Goal: Browse casually: Explore the website without a specific task or goal

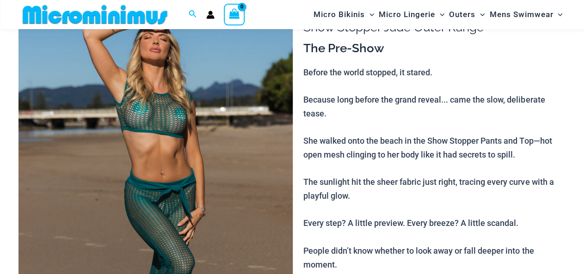
scroll to position [58, 0]
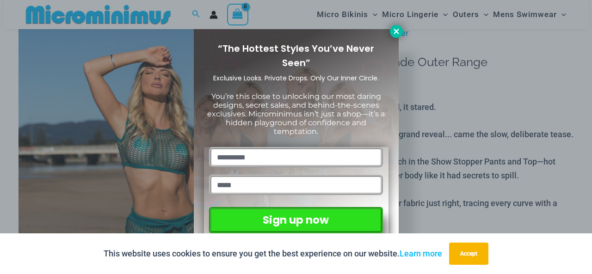
click at [397, 31] on icon at bounding box center [396, 31] width 8 height 8
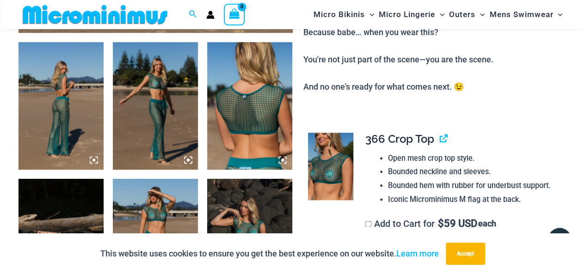
scroll to position [555, 0]
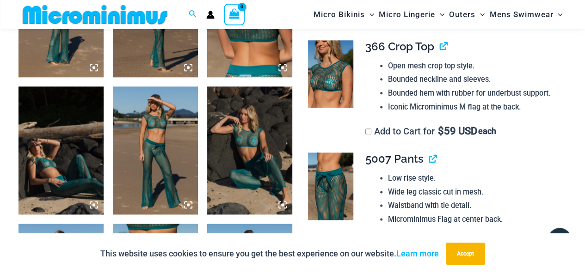
click at [147, 164] on img at bounding box center [155, 150] width 85 height 128
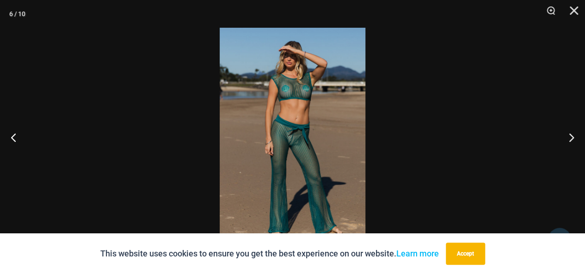
click at [279, 128] on img at bounding box center [293, 137] width 146 height 219
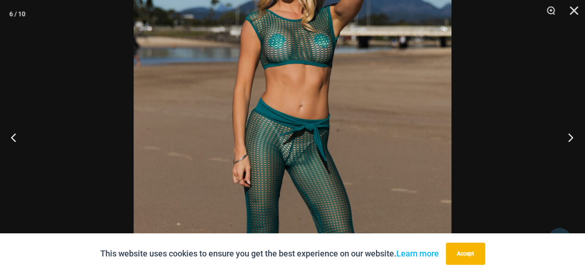
click at [569, 135] on button "Next" at bounding box center [567, 137] width 35 height 46
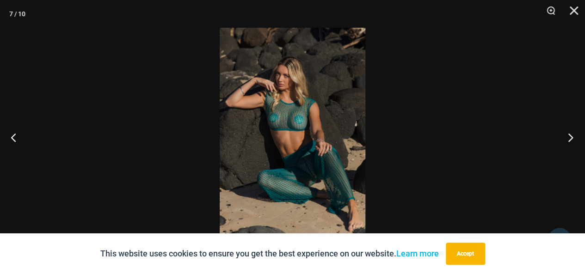
click at [568, 134] on button "Next" at bounding box center [567, 137] width 35 height 46
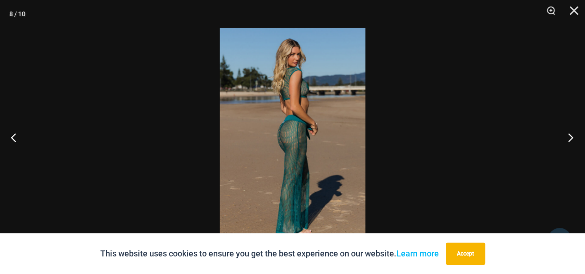
click at [568, 134] on button "Next" at bounding box center [567, 137] width 35 height 46
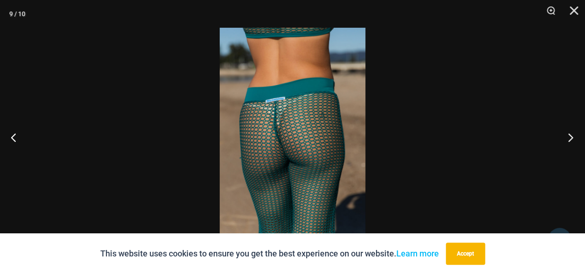
click at [568, 134] on button "Next" at bounding box center [567, 137] width 35 height 46
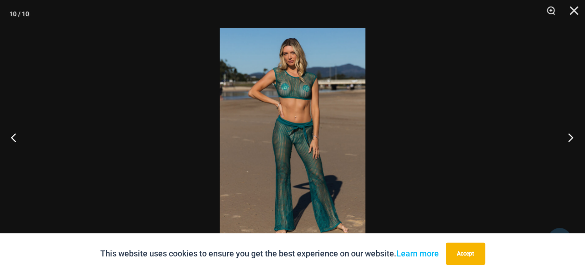
click at [568, 134] on button "Next" at bounding box center [567, 137] width 35 height 46
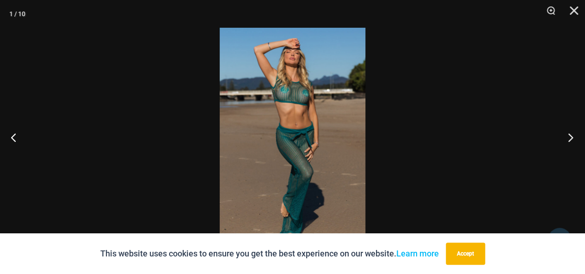
click at [568, 134] on button "Next" at bounding box center [567, 137] width 35 height 46
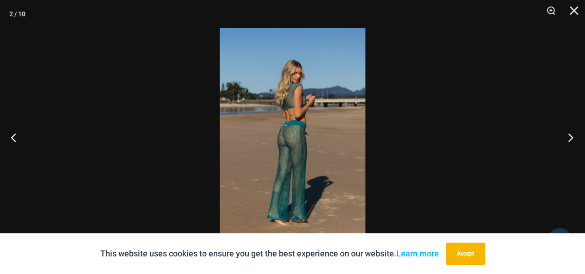
click at [568, 134] on button "Next" at bounding box center [567, 137] width 35 height 46
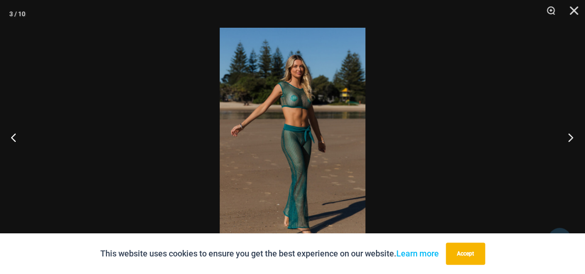
click at [568, 134] on button "Next" at bounding box center [567, 137] width 35 height 46
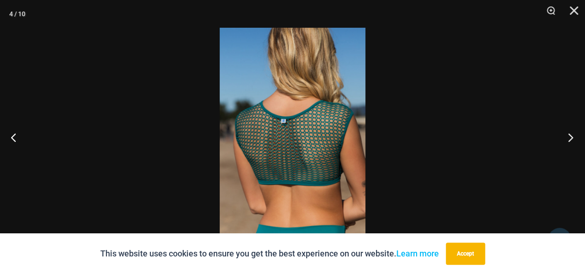
click at [568, 134] on button "Next" at bounding box center [567, 137] width 35 height 46
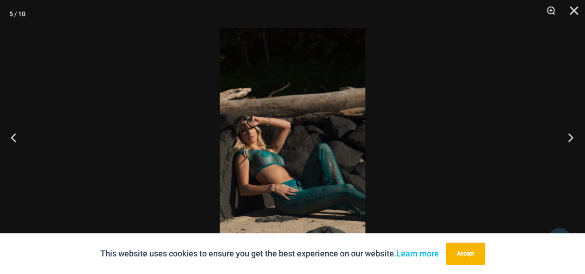
click at [568, 134] on button "Next" at bounding box center [567, 137] width 35 height 46
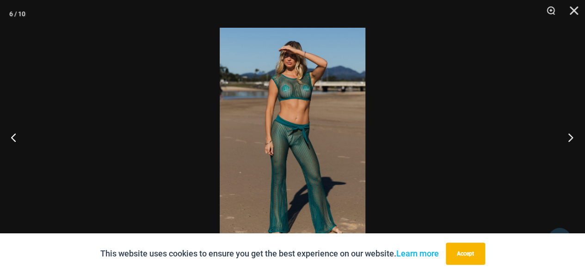
click at [568, 134] on button "Next" at bounding box center [567, 137] width 35 height 46
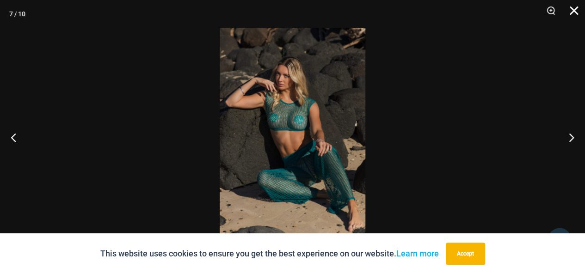
click at [574, 9] on button "Close" at bounding box center [570, 14] width 23 height 28
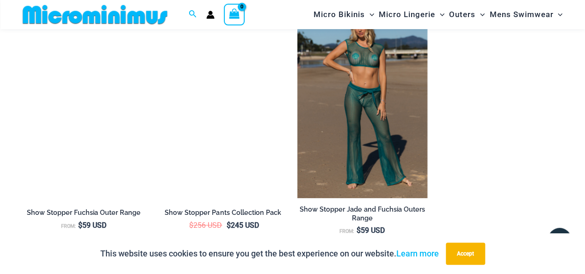
scroll to position [1282, 0]
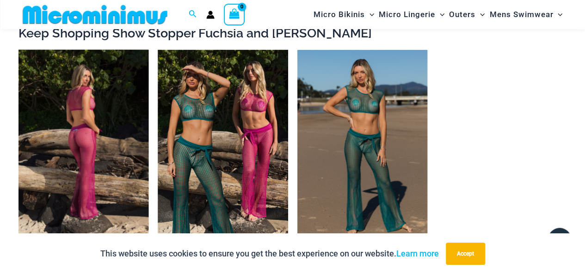
click at [110, 166] on img at bounding box center [83, 147] width 130 height 195
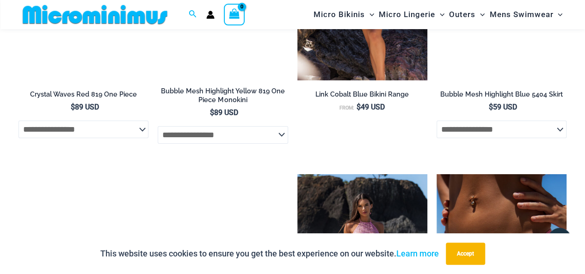
scroll to position [1643, 0]
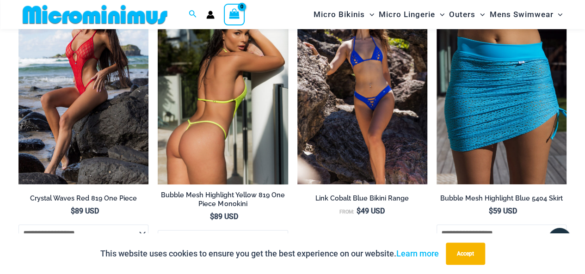
click at [195, 143] on img at bounding box center [223, 86] width 130 height 195
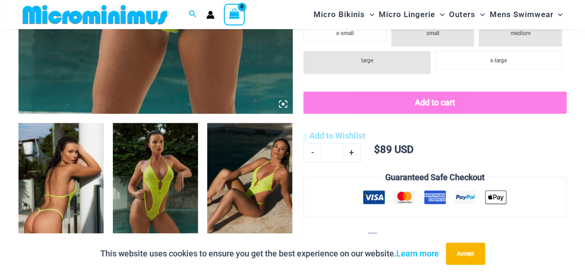
scroll to position [485, 0]
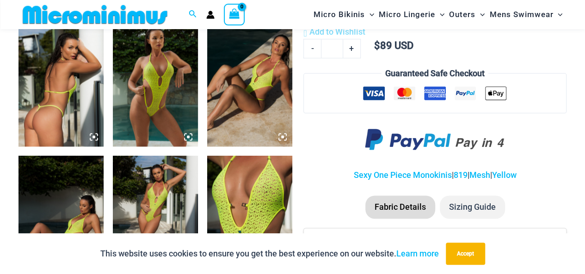
click at [160, 131] on img at bounding box center [155, 83] width 85 height 128
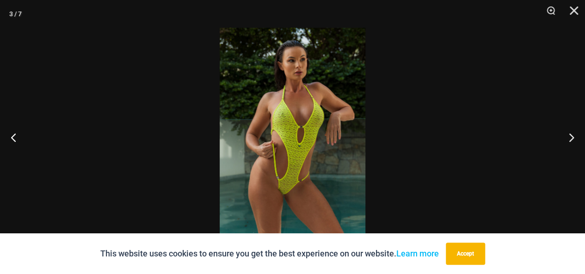
click at [265, 132] on img at bounding box center [293, 137] width 146 height 219
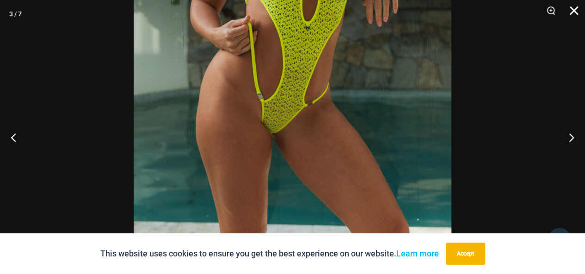
click at [569, 8] on button "Close" at bounding box center [570, 14] width 23 height 28
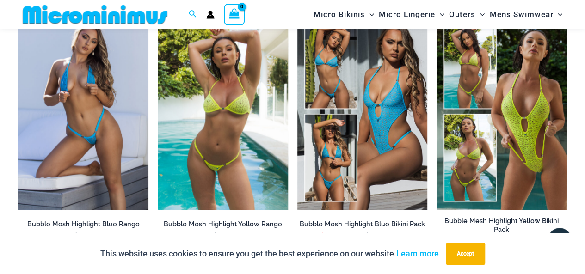
scroll to position [855, 0]
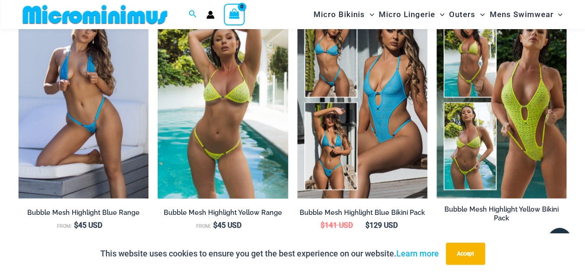
click at [232, 138] on img at bounding box center [223, 100] width 130 height 195
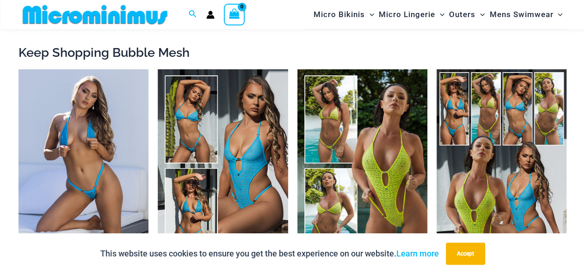
scroll to position [1668, 0]
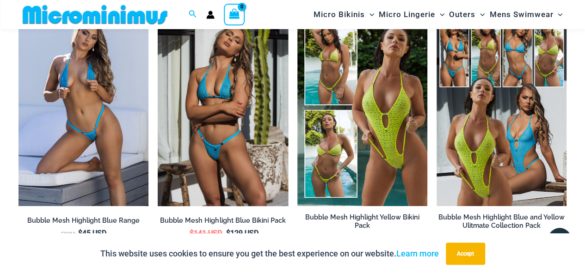
click at [223, 118] on img at bounding box center [223, 108] width 130 height 195
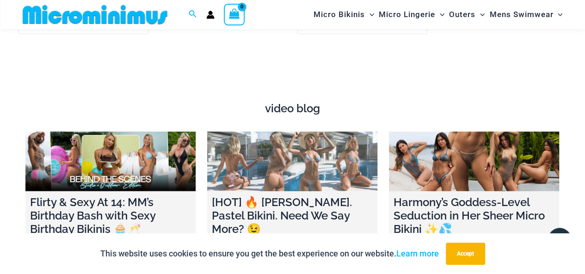
scroll to position [3007, 0]
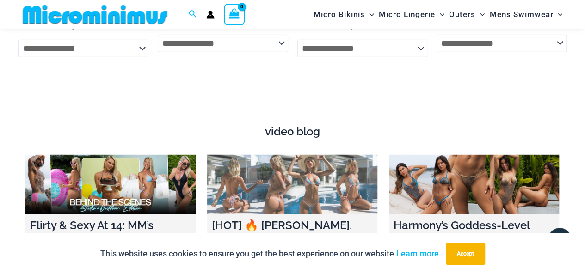
click at [265, 157] on link at bounding box center [292, 185] width 170 height 60
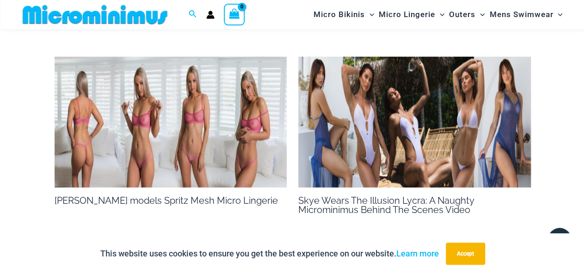
scroll to position [1170, 0]
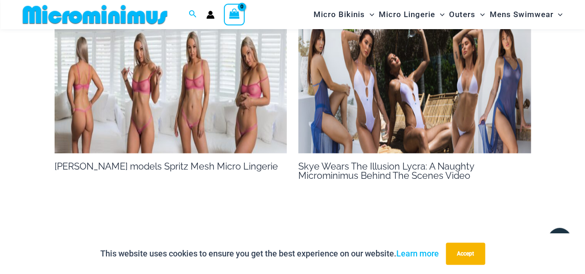
click at [161, 106] on img at bounding box center [171, 88] width 232 height 131
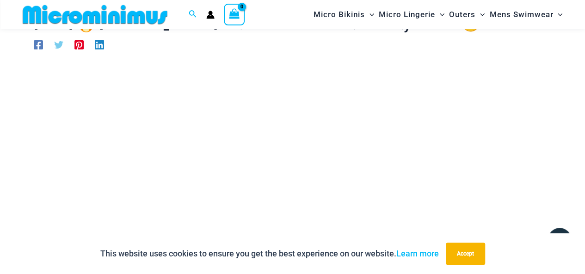
scroll to position [50, 0]
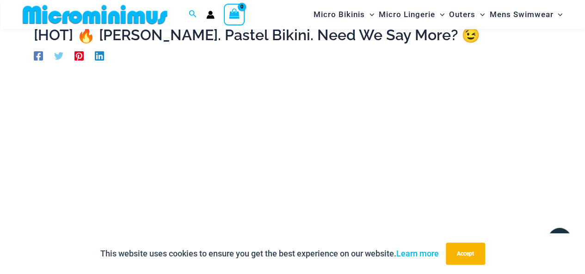
click at [81, 57] on icon "Pinterest" at bounding box center [78, 56] width 9 height 9
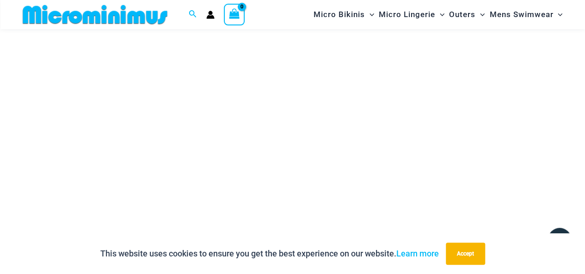
scroll to position [176, 0]
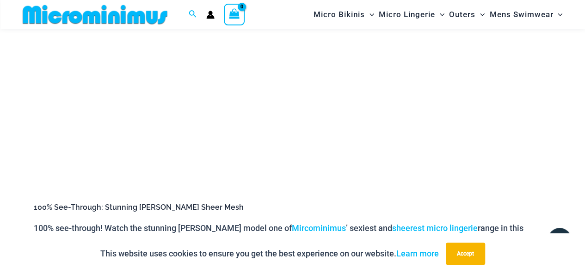
scroll to position [228, 0]
